Goal: Transaction & Acquisition: Subscribe to service/newsletter

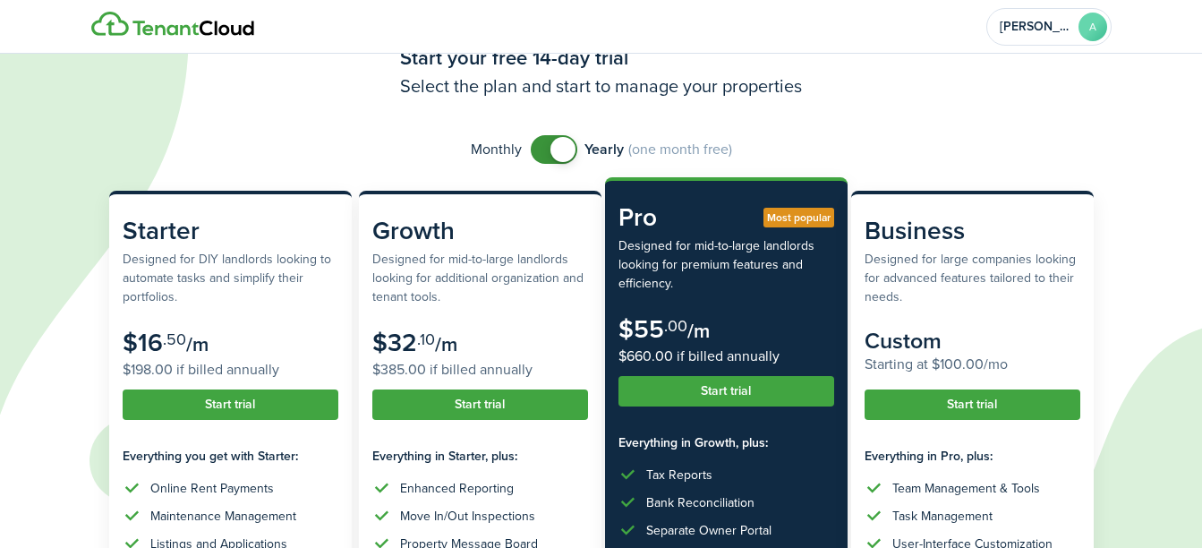
scroll to position [89, 0]
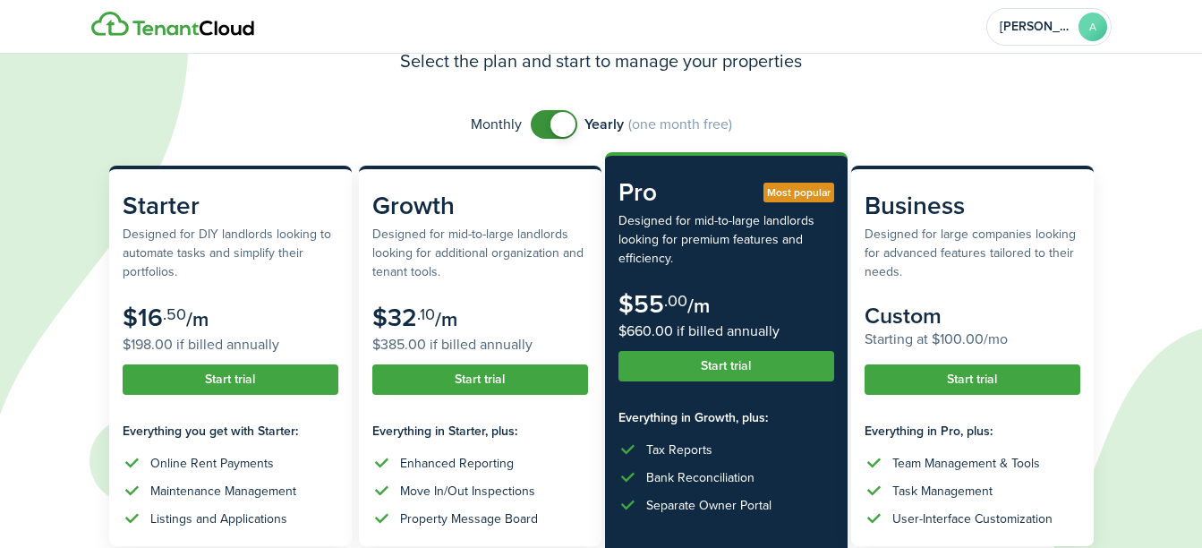
checkbox input "false"
click at [552, 132] on span at bounding box center [554, 124] width 18 height 29
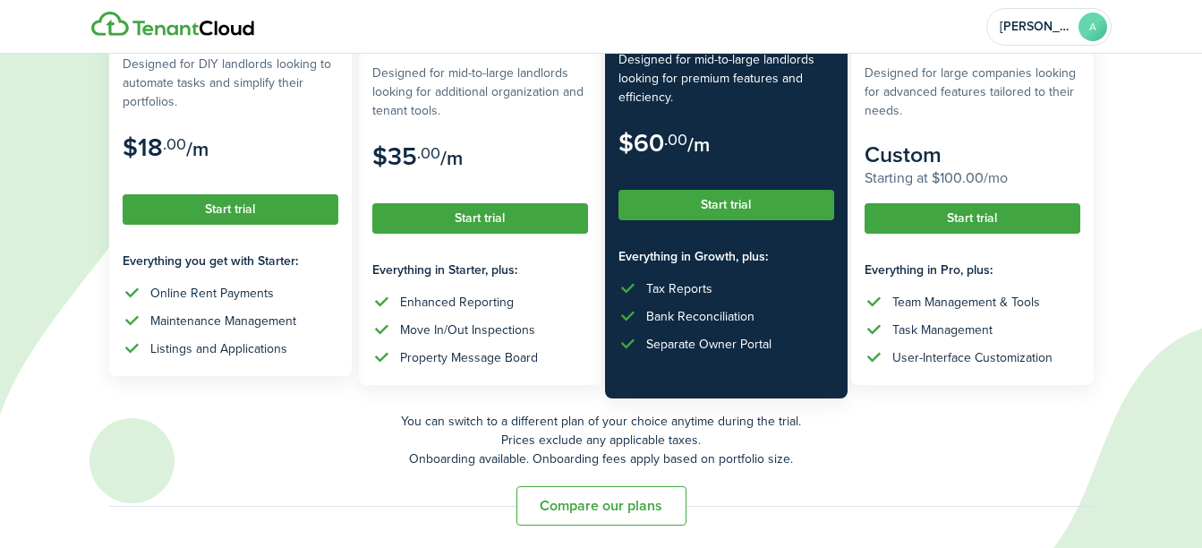
scroll to position [255, 0]
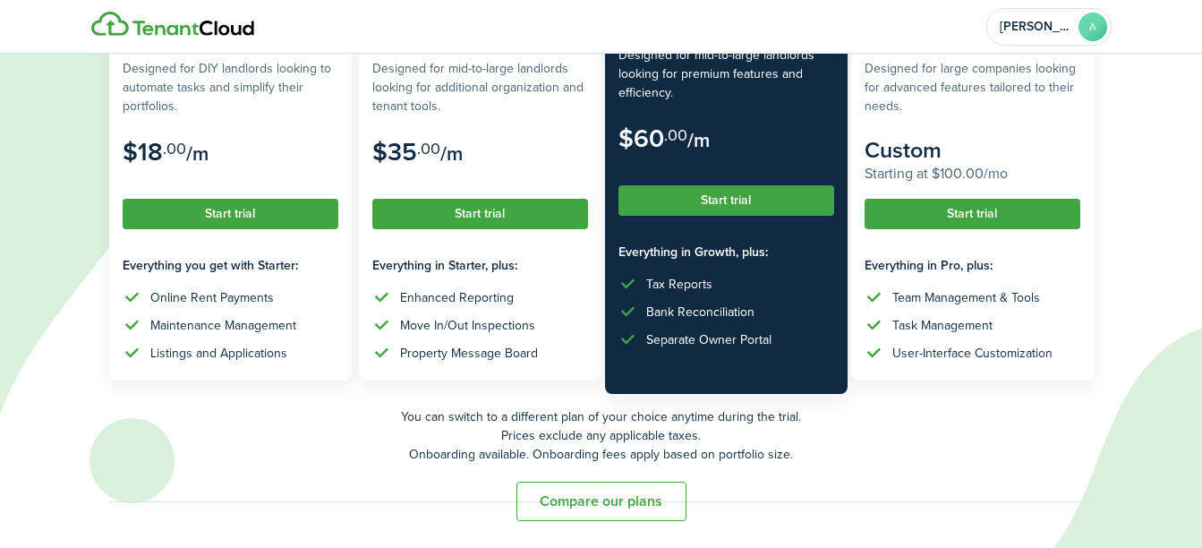
click at [582, 508] on button "Compare our plans" at bounding box center [601, 500] width 170 height 39
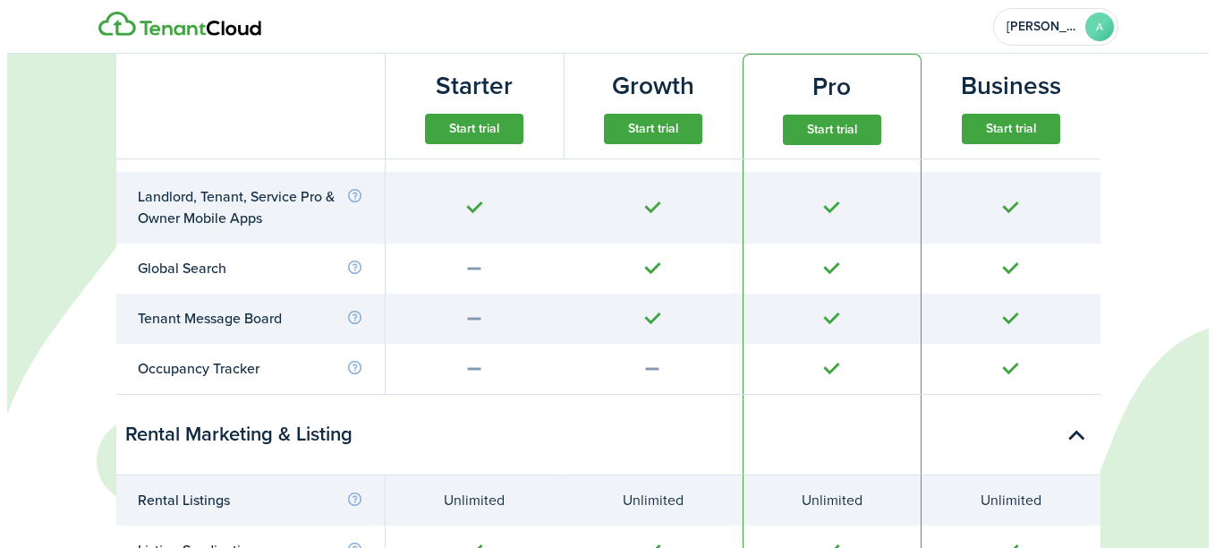
scroll to position [1032, 0]
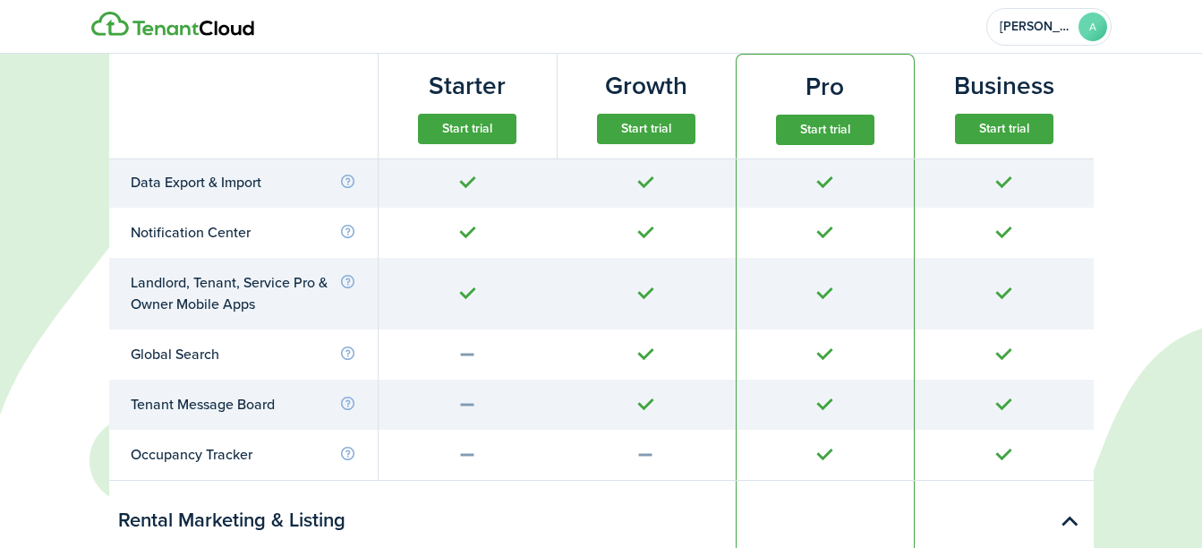
click at [437, 117] on button "Start trial" at bounding box center [467, 129] width 98 height 30
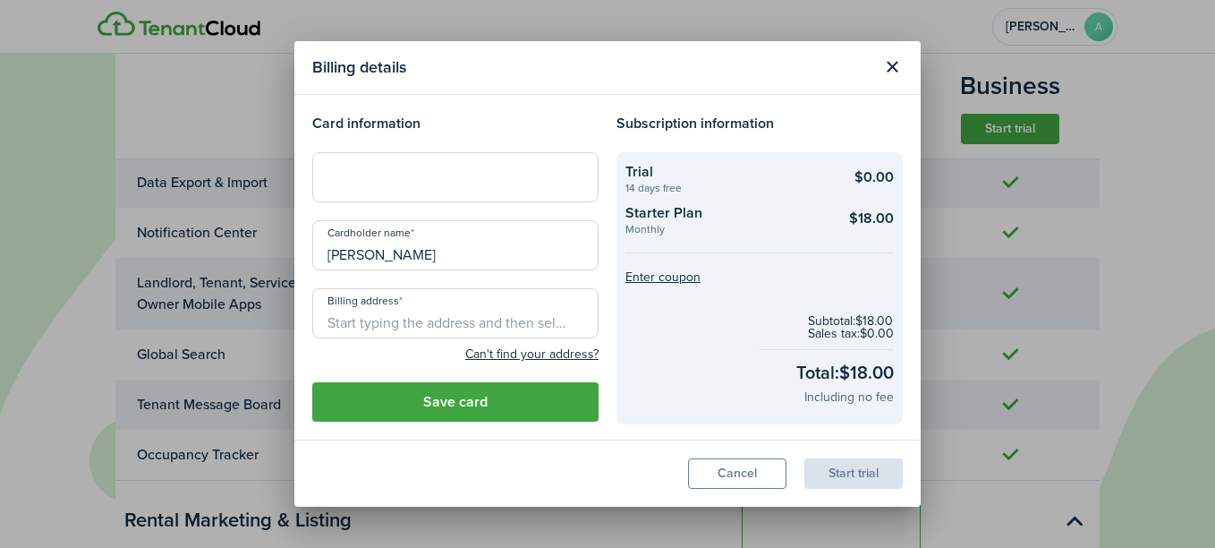
click at [430, 314] on input "Billing address" at bounding box center [455, 313] width 286 height 50
type input "25000 [GEOGRAPHIC_DATA]"
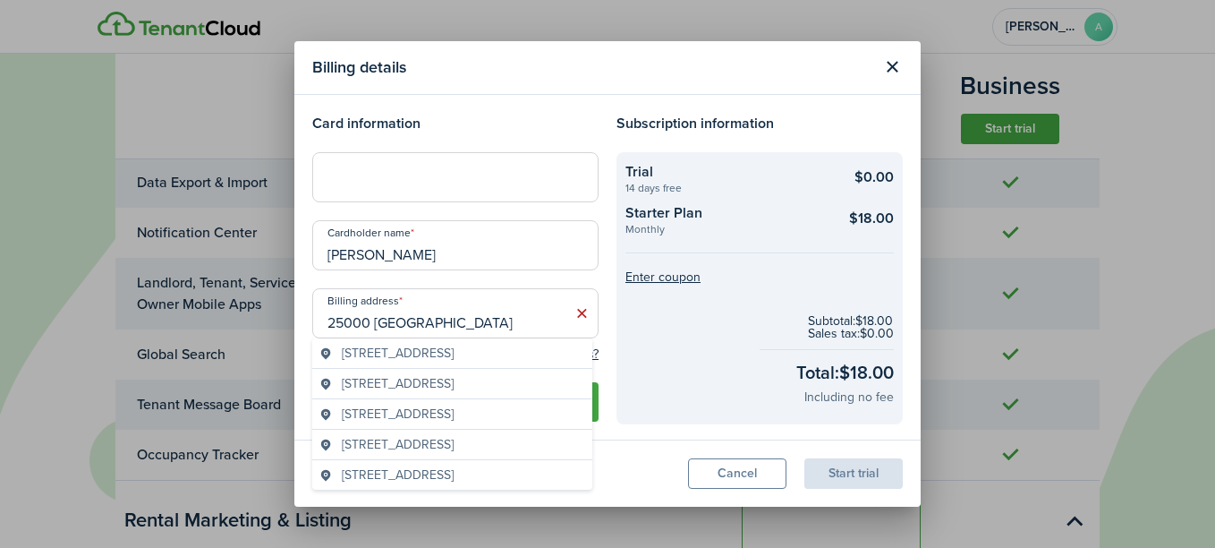
click at [692, 360] on checkout-total "Subtotal: $18.00 Sales tax: $0.00 Total: $18.00 Including no fee" at bounding box center [760, 361] width 268 height 118
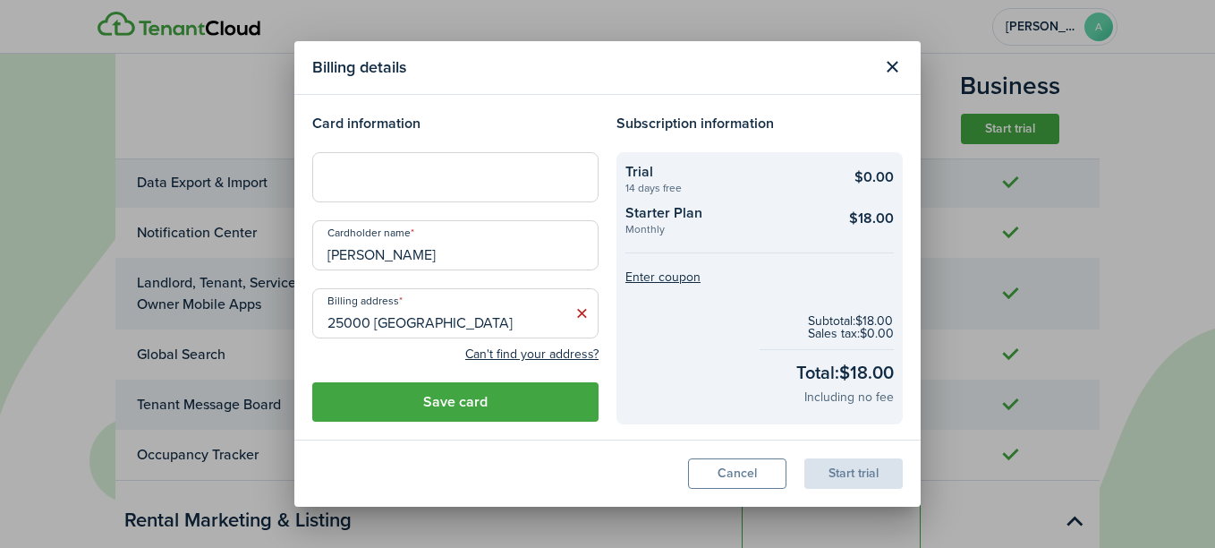
click at [390, 401] on button "Save card" at bounding box center [455, 401] width 286 height 39
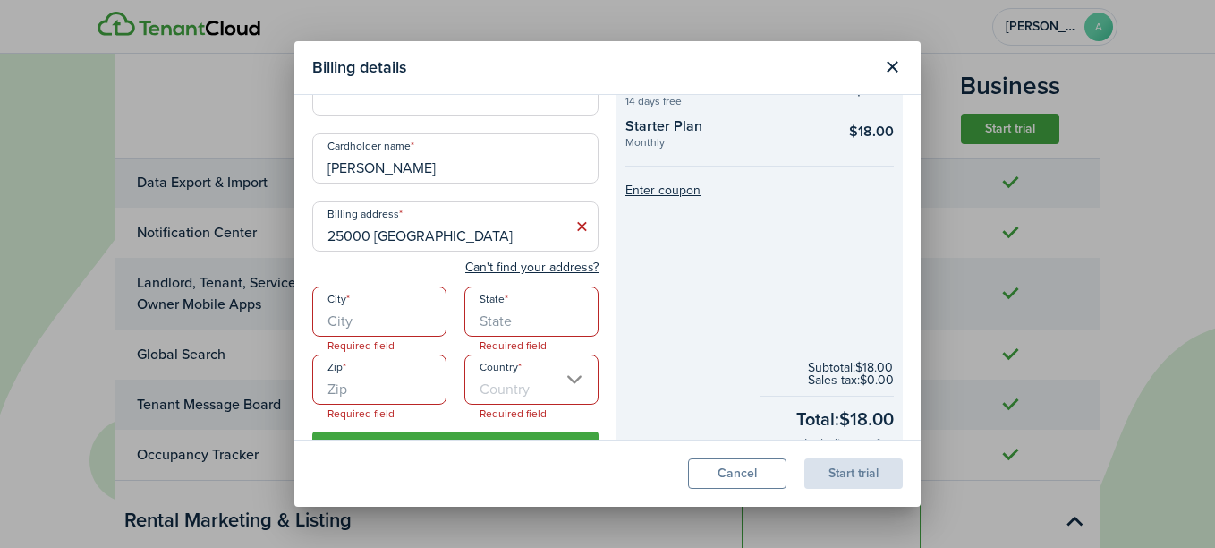
scroll to position [132, 0]
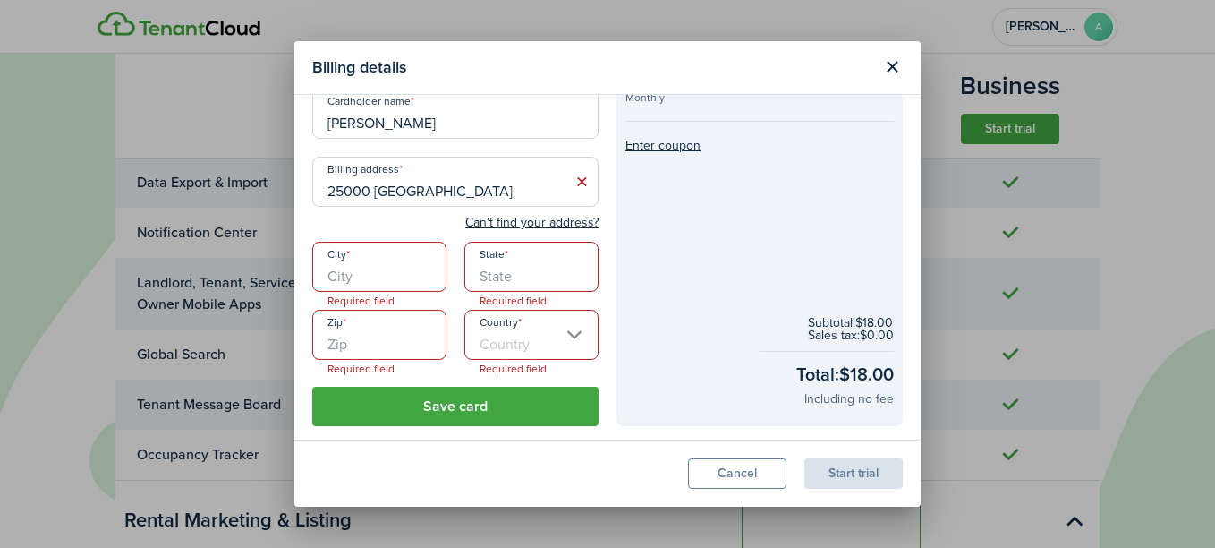
click at [417, 279] on input "City" at bounding box center [379, 267] width 134 height 50
type input "Euclid"
type input "[US_STATE]"
type input "44117"
type input "[GEOGRAPHIC_DATA]"
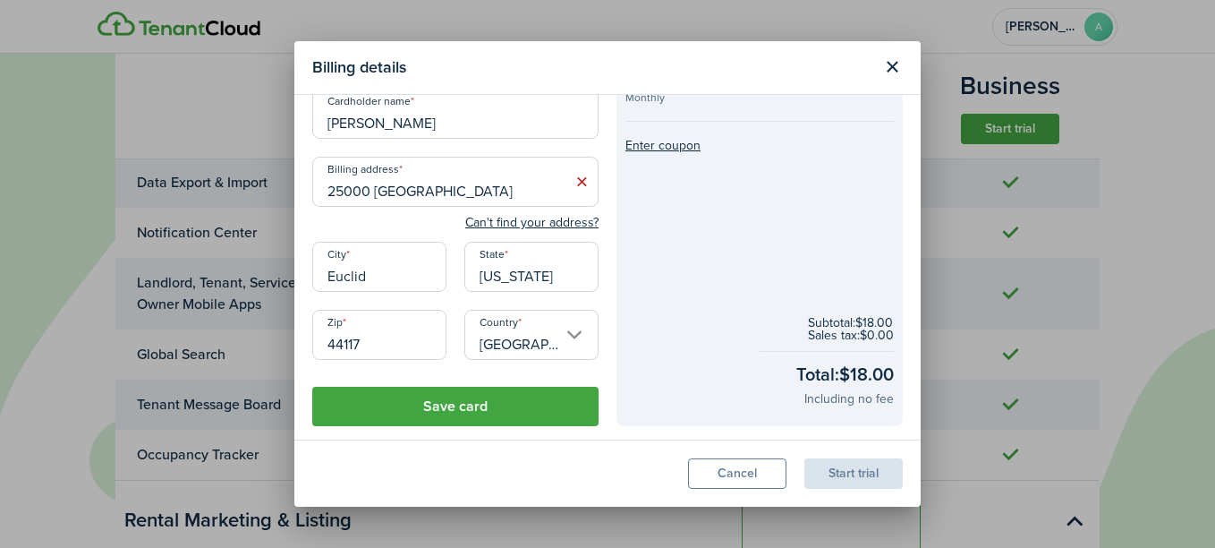
click at [417, 408] on button "Save card" at bounding box center [455, 406] width 286 height 39
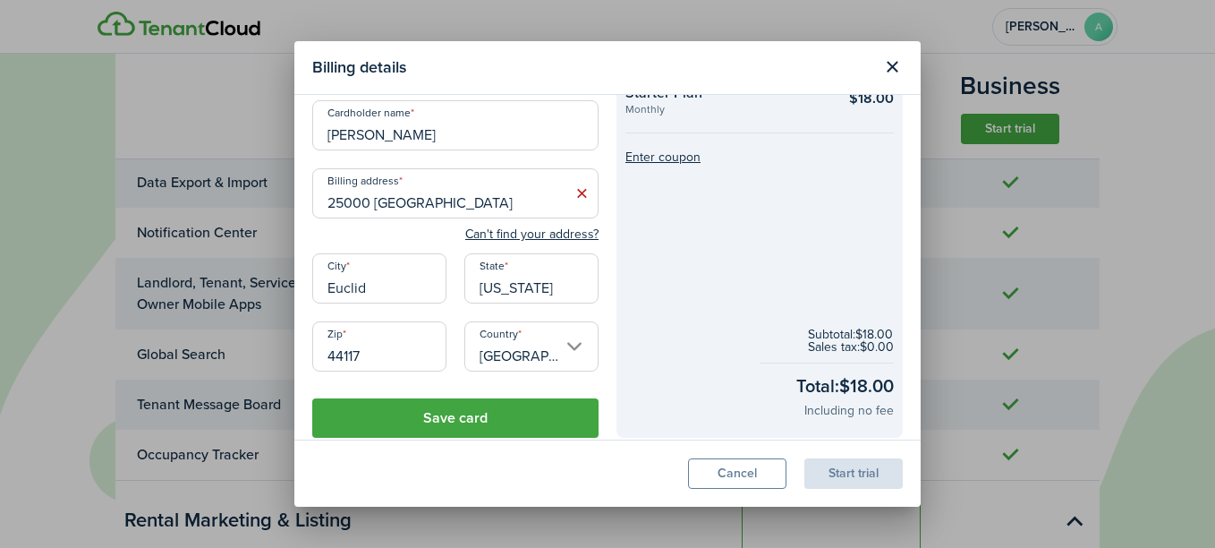
scroll to position [219, 0]
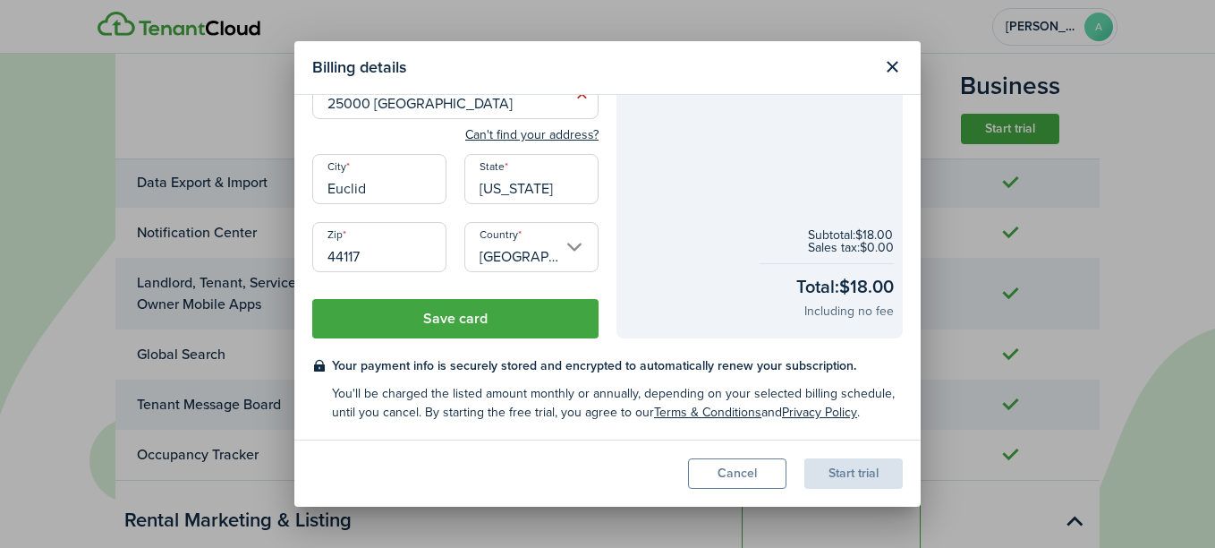
click at [550, 322] on button "Save card" at bounding box center [455, 318] width 286 height 39
click at [855, 480] on div "Start trial" at bounding box center [854, 473] width 98 height 30
click at [889, 68] on button "Close modal" at bounding box center [892, 67] width 30 height 30
